Goal: Task Accomplishment & Management: Use online tool/utility

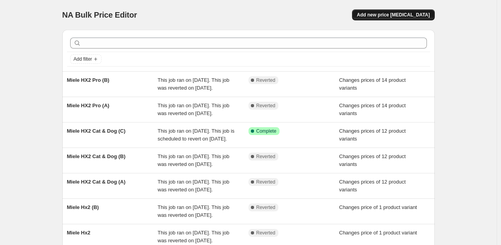
click at [390, 16] on span "Add new price [MEDICAL_DATA]" at bounding box center [392, 15] width 73 height 6
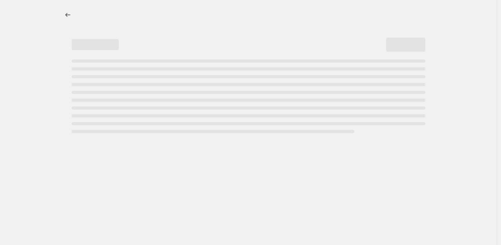
select select "percentage"
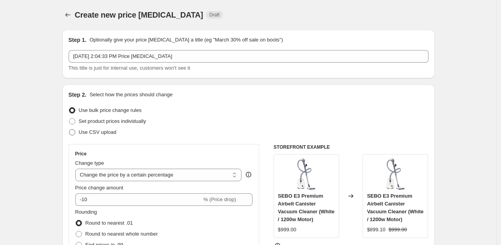
click at [97, 131] on span "Use CSV upload" at bounding box center [98, 132] width 38 height 6
click at [69, 130] on input "Use CSV upload" at bounding box center [69, 129] width 0 height 0
radio input "true"
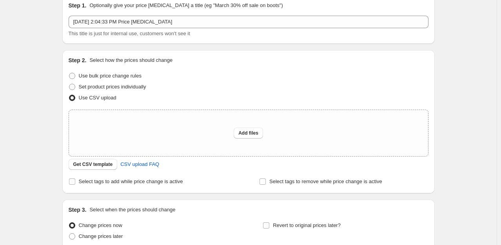
scroll to position [39, 0]
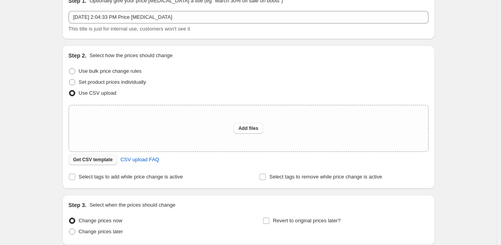
click at [100, 161] on span "Get CSV template" at bounding box center [93, 160] width 40 height 6
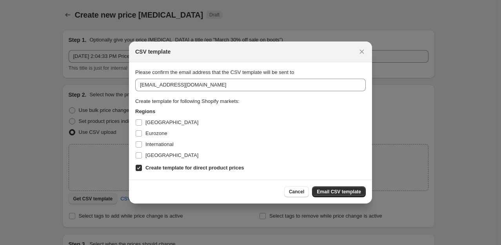
scroll to position [0, 0]
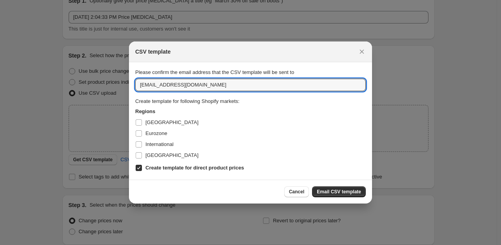
drag, startPoint x: 204, startPoint y: 85, endPoint x: 87, endPoint y: 81, distance: 117.6
type input "[EMAIL_ADDRESS][DOMAIN_NAME]"
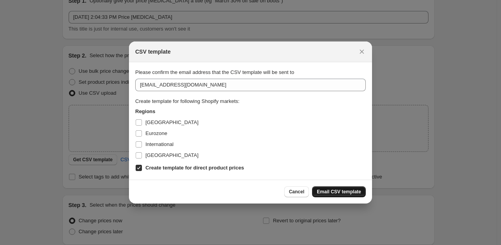
click at [359, 194] on span "Email CSV template" at bounding box center [339, 192] width 44 height 6
